Goal: Find specific page/section: Find specific page/section

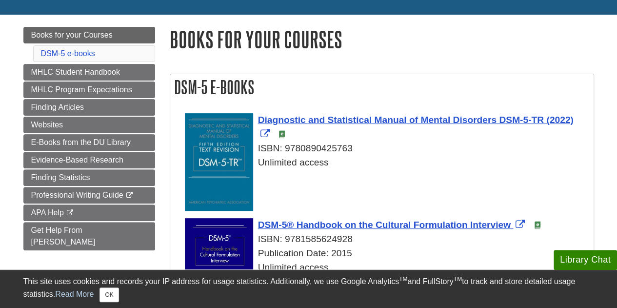
scroll to position [98, 0]
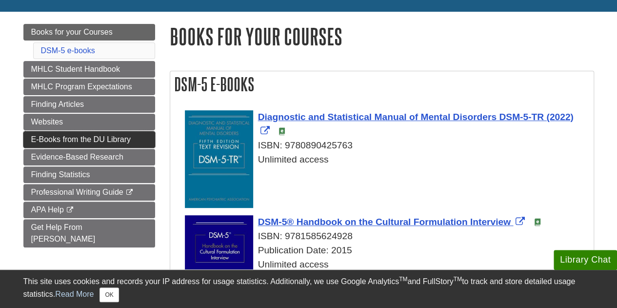
click at [90, 140] on span "E-Books from the DU Library" at bounding box center [81, 139] width 100 height 8
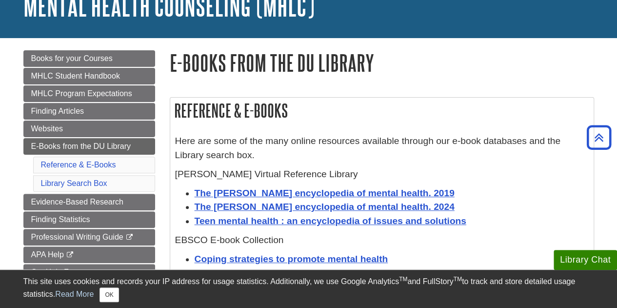
scroll to position [49, 0]
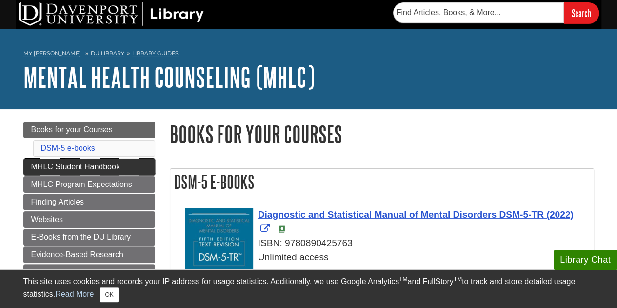
scroll to position [49, 0]
